Goal: Task Accomplishment & Management: Complete application form

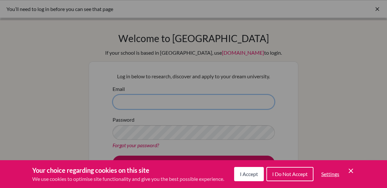
type input "[PERSON_NAME][EMAIL_ADDRESS][PERSON_NAME][DOMAIN_NAME]"
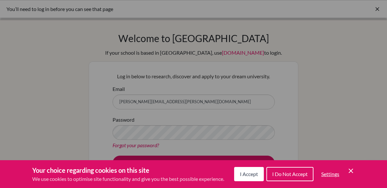
click at [250, 172] on span "I Accept" at bounding box center [249, 173] width 18 height 6
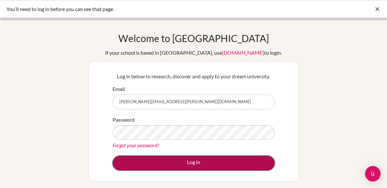
click at [248, 166] on button "Log in" at bounding box center [194, 162] width 162 height 15
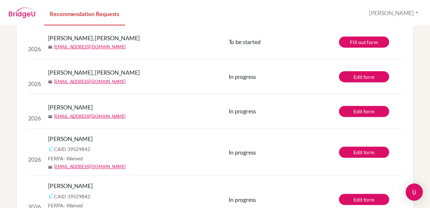
scroll to position [115, 0]
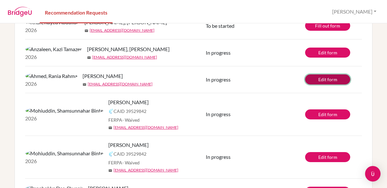
click at [328, 84] on link "Edit form" at bounding box center [327, 79] width 45 height 10
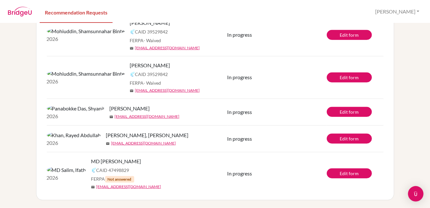
scroll to position [0, 0]
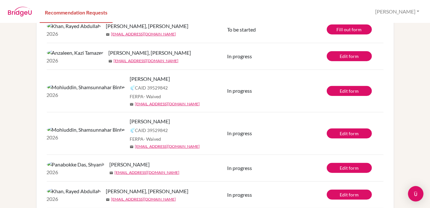
scroll to position [111, 0]
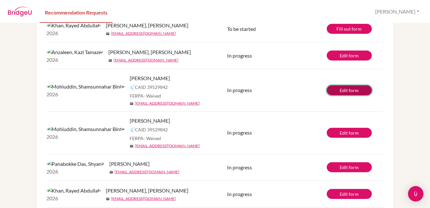
click at [342, 96] on link "Edit form" at bounding box center [349, 91] width 45 height 10
